Goal: Task Accomplishment & Management: Manage account settings

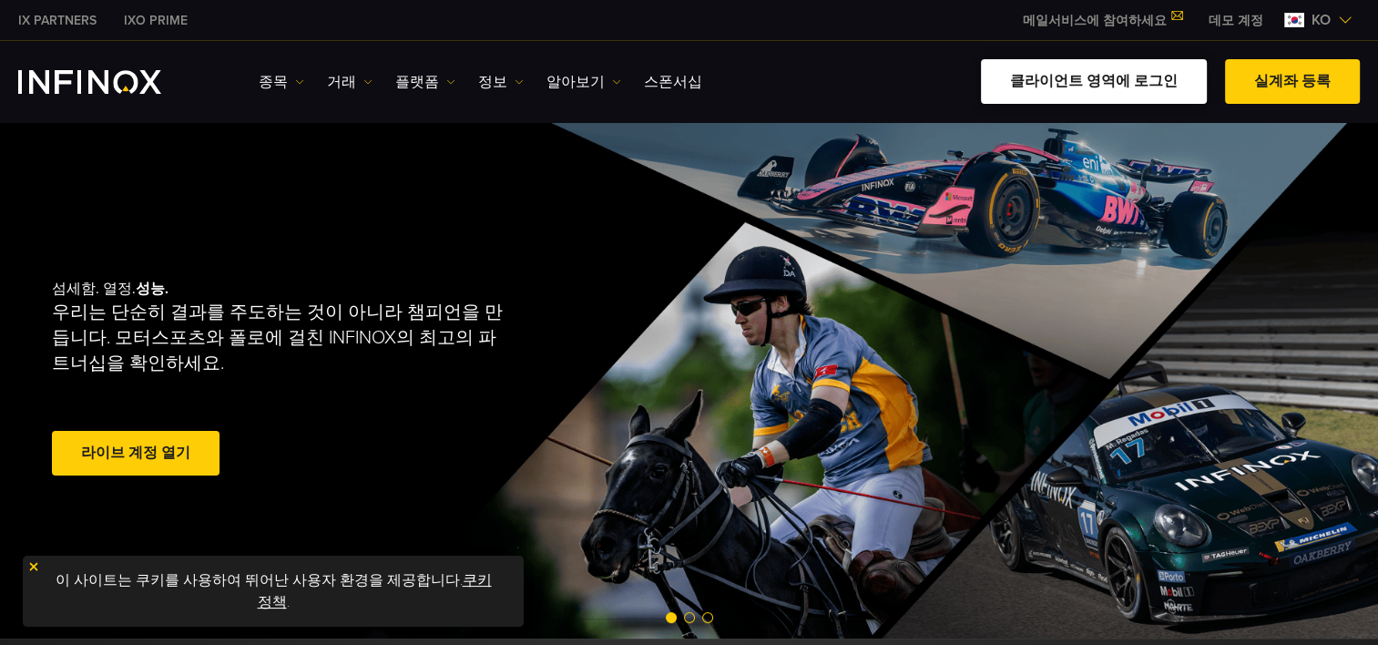
click at [1130, 85] on link "클라이언트 영역에 로그인" at bounding box center [1094, 81] width 226 height 45
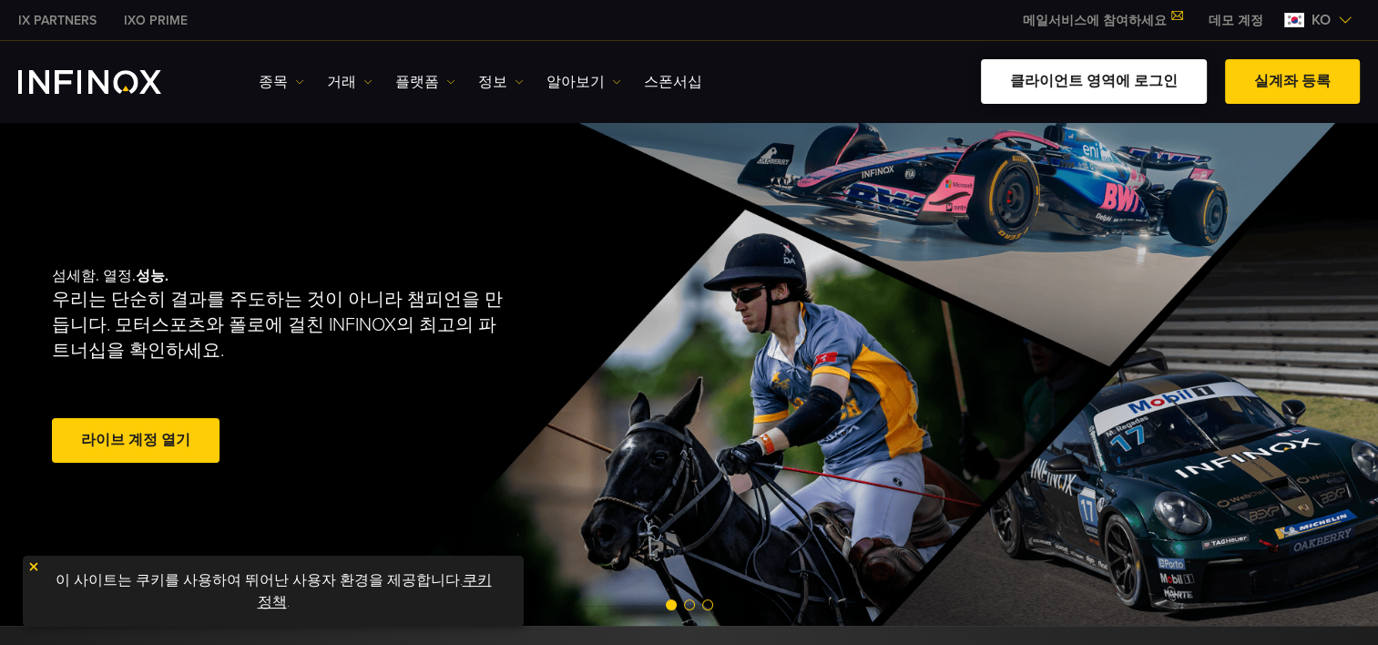
drag, startPoint x: 0, startPoint y: 0, endPoint x: 1126, endPoint y: 81, distance: 1128.8
click at [1124, 82] on link "클라이언트 영역에 로그인" at bounding box center [1094, 81] width 226 height 45
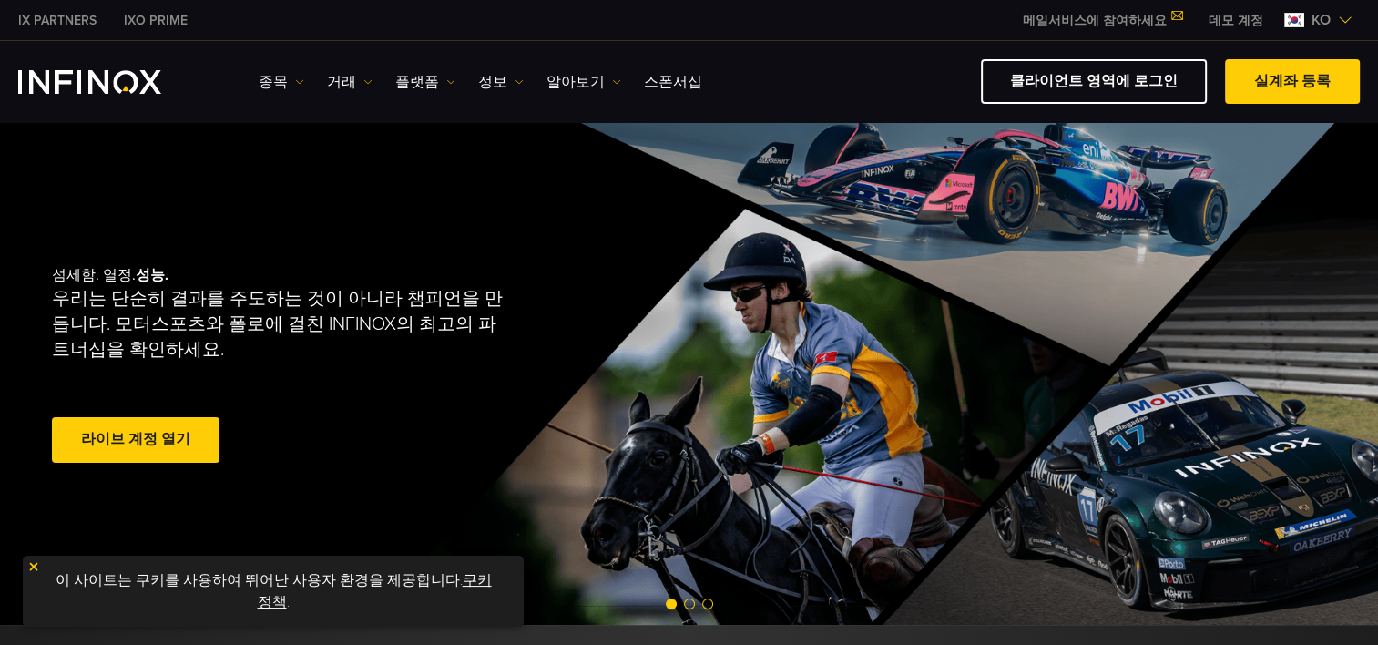
click at [136, 440] on span at bounding box center [136, 440] width 0 height 0
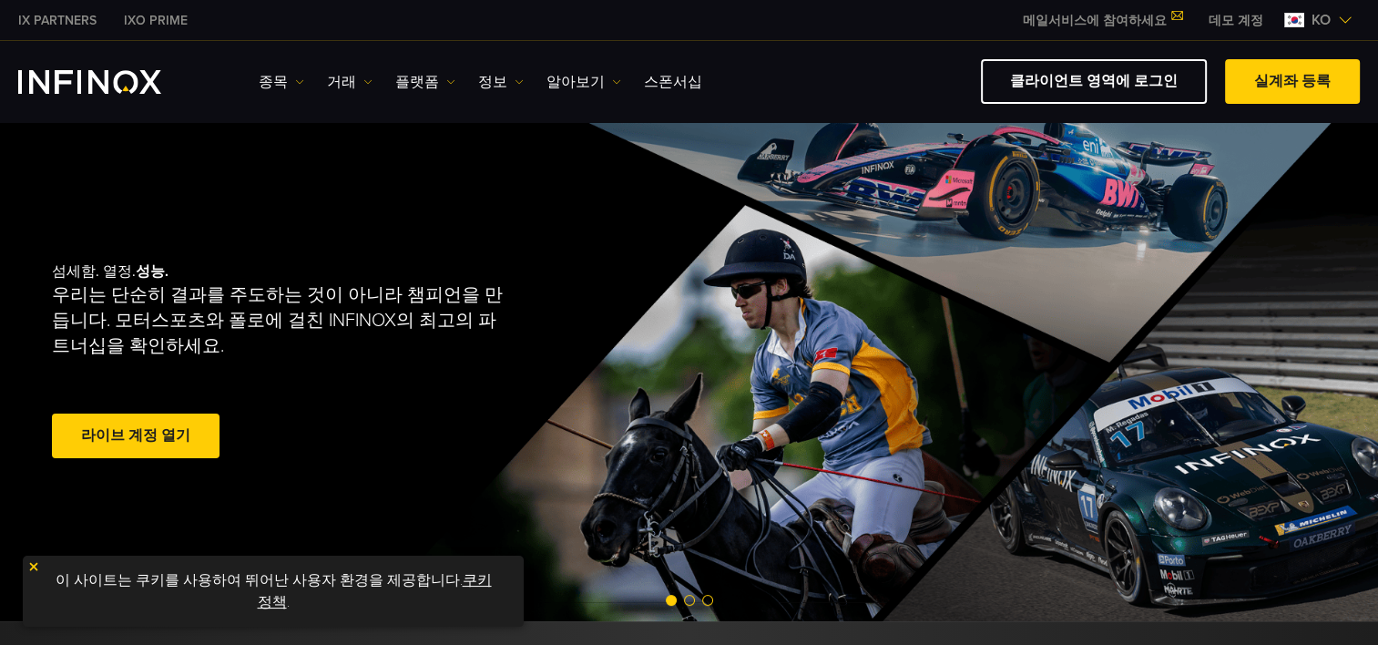
click at [475, 577] on link "쿠키 정책" at bounding box center [375, 591] width 234 height 40
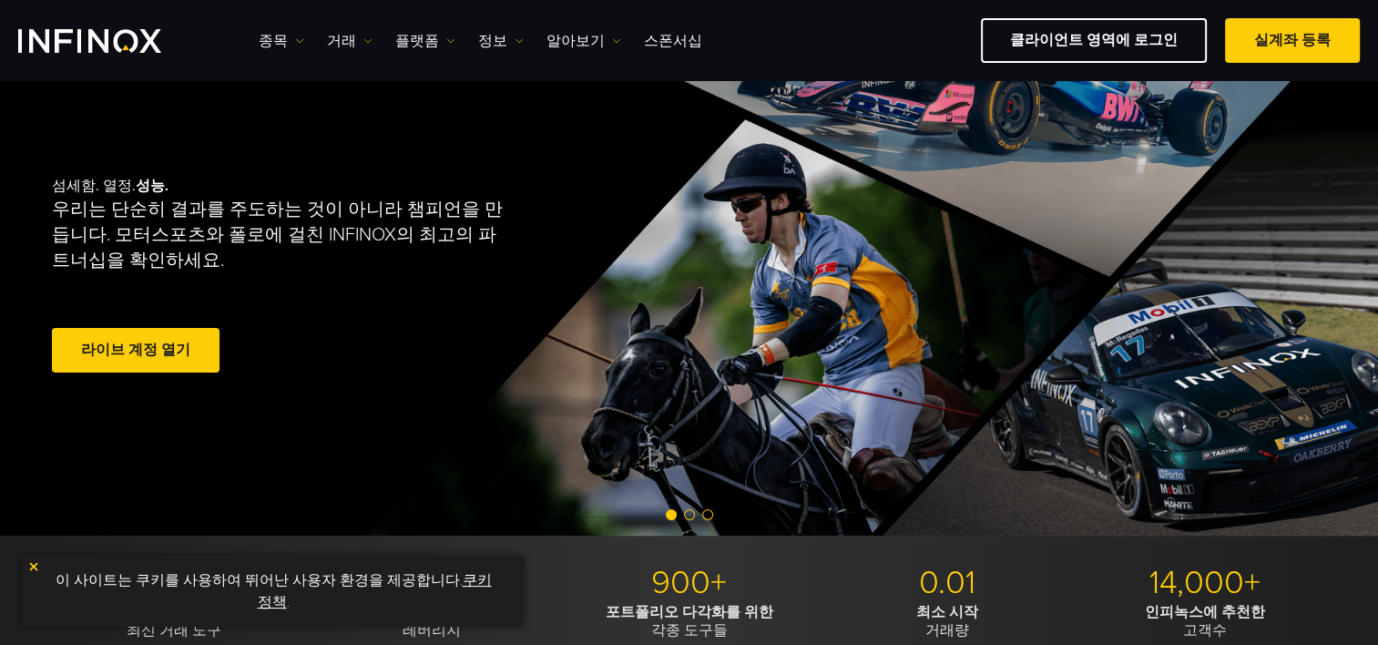
scroll to position [182, 0]
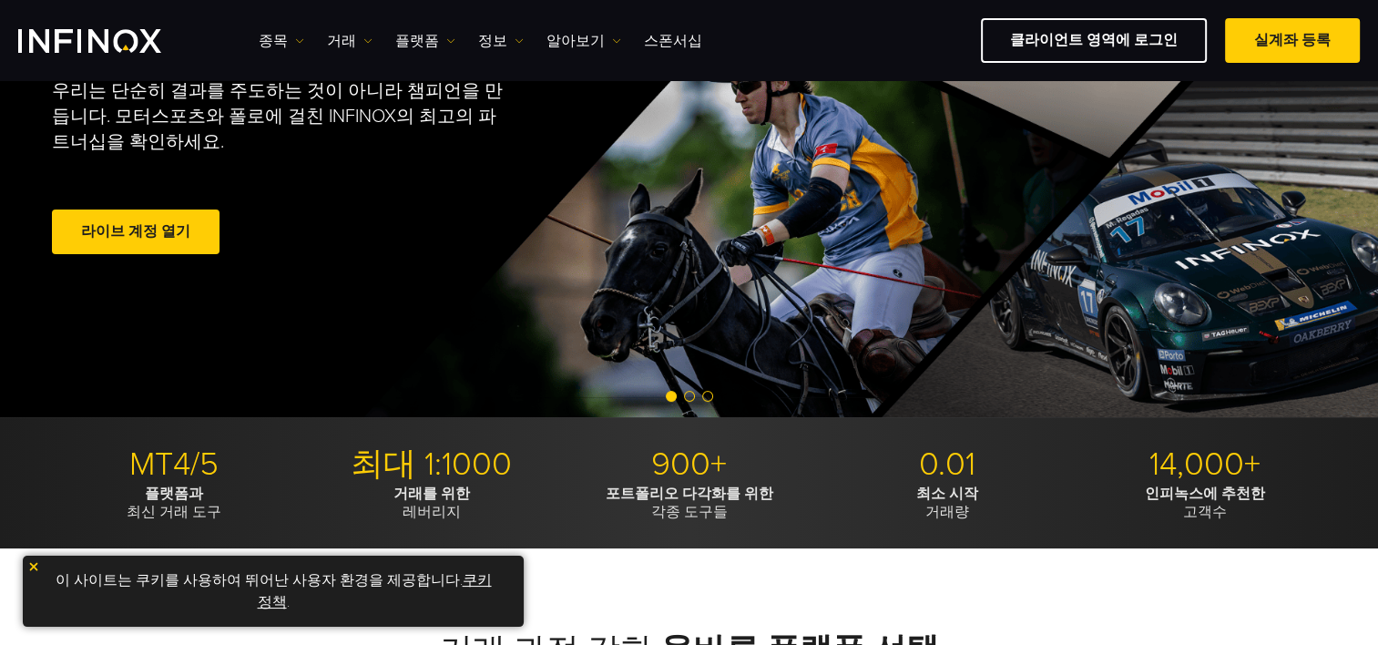
click at [459, 580] on link "쿠키 정책" at bounding box center [375, 591] width 234 height 40
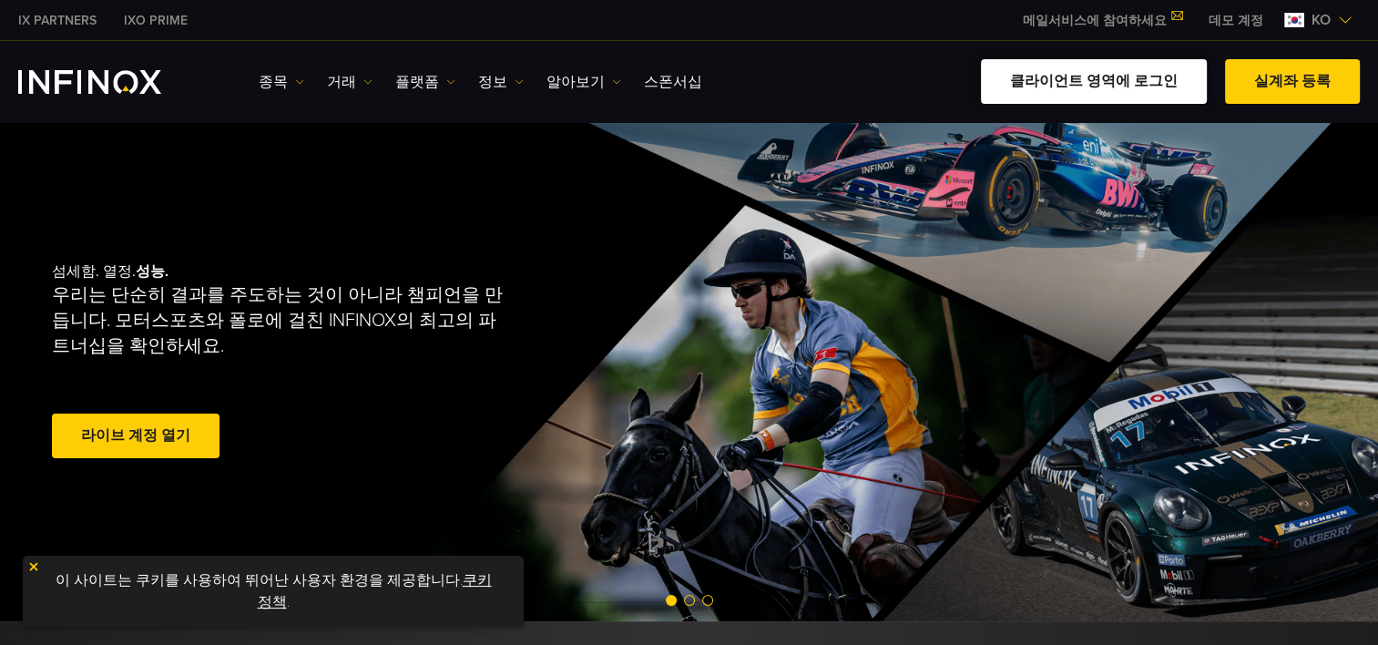
click at [1148, 69] on link "클라이언트 영역에 로그인" at bounding box center [1094, 81] width 226 height 45
